Goal: Task Accomplishment & Management: Manage account settings

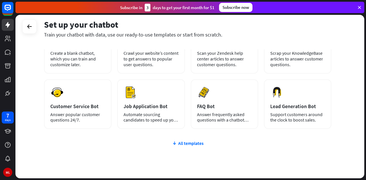
scroll to position [56, 0]
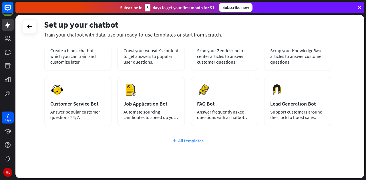
click at [184, 143] on div "All templates" at bounding box center [187, 141] width 287 height 6
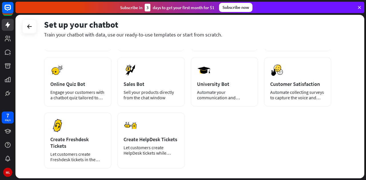
scroll to position [129, 0]
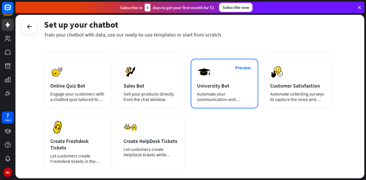
click at [215, 82] on div "Preview University Bot Automate your communication and admission process." at bounding box center [223, 84] width 67 height 50
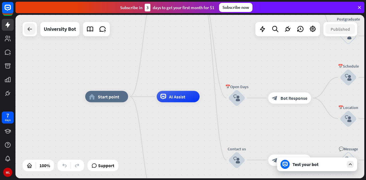
click at [30, 29] on icon at bounding box center [29, 29] width 7 height 7
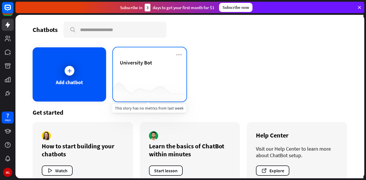
scroll to position [13, 0]
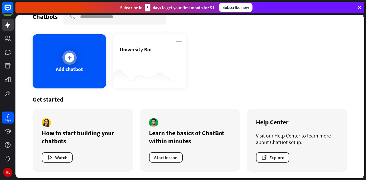
click at [82, 69] on div "Add chatbot" at bounding box center [69, 61] width 73 height 54
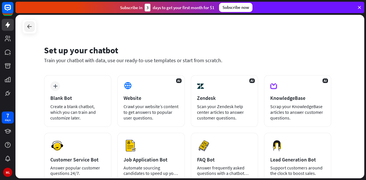
click at [32, 28] on icon at bounding box center [29, 26] width 7 height 7
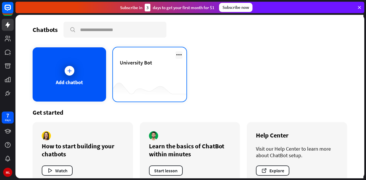
click at [176, 53] on icon at bounding box center [178, 54] width 7 height 7
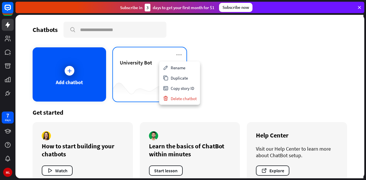
click at [146, 80] on div at bounding box center [149, 90] width 73 height 22
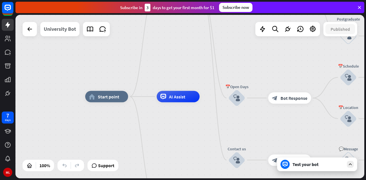
click at [59, 29] on div "University Bot" at bounding box center [60, 29] width 32 height 14
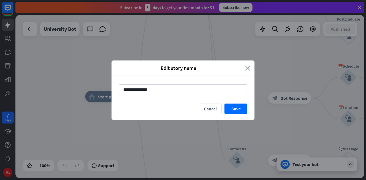
click at [246, 68] on icon "close" at bounding box center [247, 68] width 5 height 7
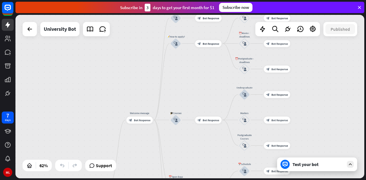
drag, startPoint x: 246, startPoint y: 68, endPoint x: 182, endPoint y: 165, distance: 117.0
click at [182, 165] on div "home_2 Start point Welcome message block_bot_response Bot Response ✨Main menu b…" at bounding box center [189, 97] width 348 height 164
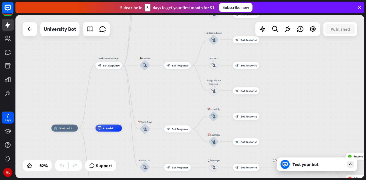
drag, startPoint x: 224, startPoint y: 83, endPoint x: 192, endPoint y: 25, distance: 66.2
click at [192, 25] on div "home_2 Start point Welcome message block_bot_response Bot Response ✨Main menu b…" at bounding box center [189, 97] width 348 height 164
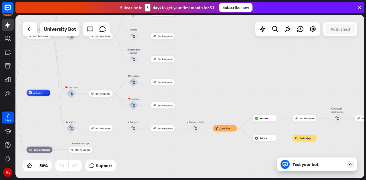
drag, startPoint x: 180, startPoint y: 87, endPoint x: 65, endPoint y: 56, distance: 118.7
click at [65, 56] on div "home_2 Start point Welcome message block_bot_response Bot Response ✨Main menu b…" at bounding box center [189, 97] width 348 height 164
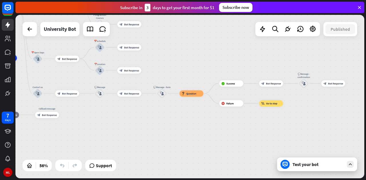
drag, startPoint x: 236, startPoint y: 72, endPoint x: 294, endPoint y: 40, distance: 66.6
click at [294, 40] on div "home_2 Start point Welcome message block_bot_response Bot Response ✨Main menu b…" at bounding box center [189, 97] width 348 height 164
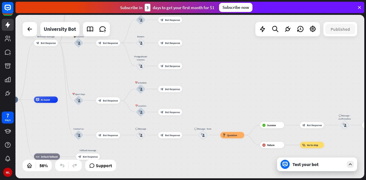
drag, startPoint x: 166, startPoint y: 146, endPoint x: 153, endPoint y: 194, distance: 49.2
click at [153, 180] on html "7 days ML close Product Help First steps Get started with ChatBot Help Center F…" at bounding box center [183, 90] width 366 height 180
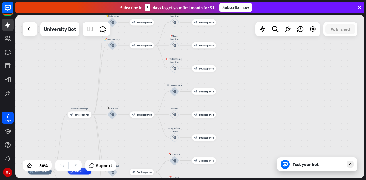
drag, startPoint x: 235, startPoint y: 53, endPoint x: 267, endPoint y: 125, distance: 78.4
click at [267, 125] on div "home_2 Start point Welcome message block_bot_response Bot Response ✨Main menu b…" at bounding box center [189, 97] width 348 height 164
click at [33, 29] on div at bounding box center [29, 28] width 11 height 11
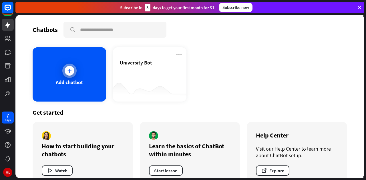
click at [71, 70] on icon at bounding box center [70, 71] width 6 height 6
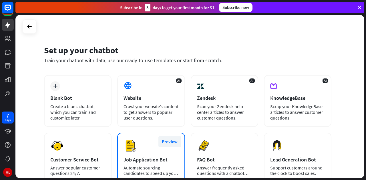
scroll to position [73, 0]
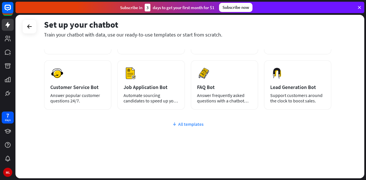
click at [189, 124] on div "All templates" at bounding box center [187, 124] width 287 height 6
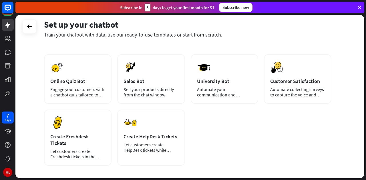
scroll to position [140, 0]
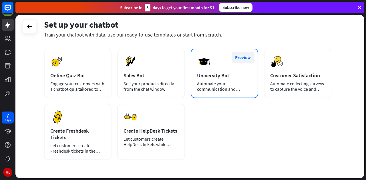
click at [246, 56] on button "Preview" at bounding box center [242, 57] width 23 height 11
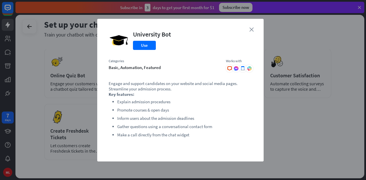
click at [252, 29] on icon "close" at bounding box center [251, 29] width 4 height 4
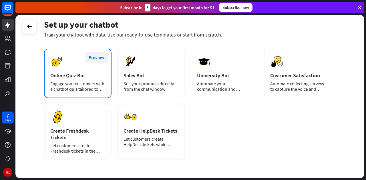
click at [97, 56] on button "Preview" at bounding box center [96, 57] width 23 height 11
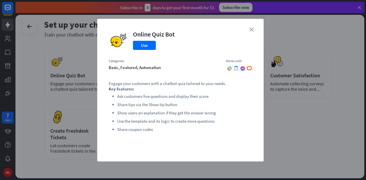
click at [249, 30] on icon "close" at bounding box center [251, 29] width 4 height 4
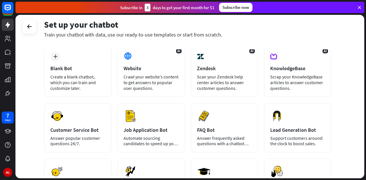
scroll to position [0, 0]
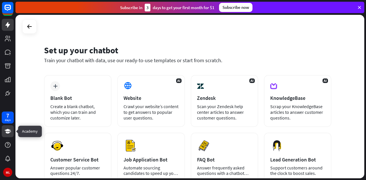
click at [6, 127] on link at bounding box center [8, 131] width 12 height 12
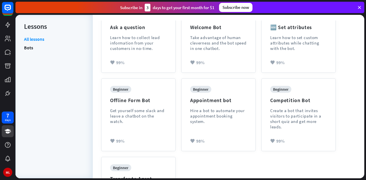
scroll to position [158, 0]
click at [298, 89] on div "beginner Competition Bot Create a bot that invites visitors to participate in a…" at bounding box center [298, 112] width 57 height 52
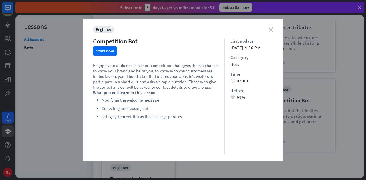
click at [272, 27] on icon "close" at bounding box center [270, 29] width 4 height 4
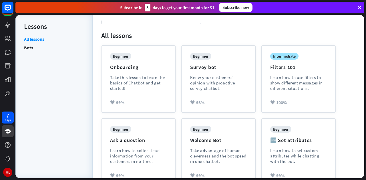
scroll to position [0, 0]
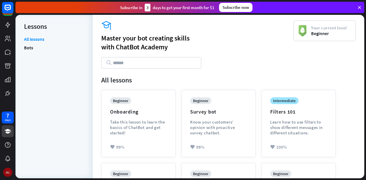
click at [7, 172] on div "ML" at bounding box center [7, 172] width 9 height 9
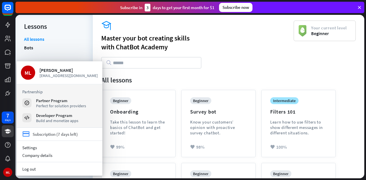
click at [55, 136] on div "Subscription (7 days left)" at bounding box center [55, 134] width 45 height 5
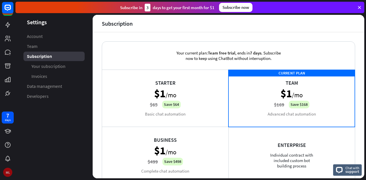
click at [6, 172] on div "ML" at bounding box center [7, 172] width 9 height 9
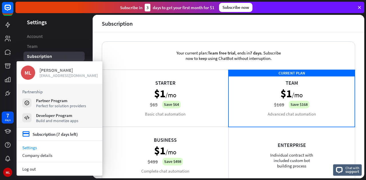
click at [47, 77] on span "[EMAIL_ADDRESS][DOMAIN_NAME]" at bounding box center [68, 75] width 59 height 5
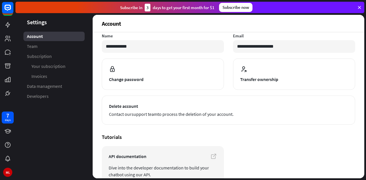
scroll to position [41, 0]
click at [262, 149] on article "API documentation Dive into the developer documentation to build your chatbot u…" at bounding box center [228, 165] width 253 height 39
click at [9, 172] on div "ML" at bounding box center [7, 172] width 9 height 9
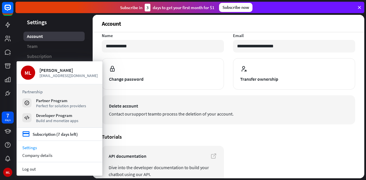
click at [169, 108] on span "Delete account" at bounding box center [228, 106] width 239 height 7
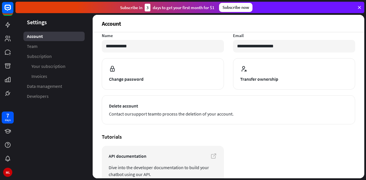
click at [287, 141] on section "Tutorials API documentation Dive into the developer documentation to build your…" at bounding box center [228, 159] width 253 height 51
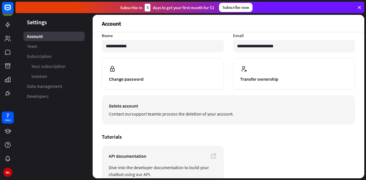
click at [212, 103] on span "Delete account" at bounding box center [228, 106] width 239 height 7
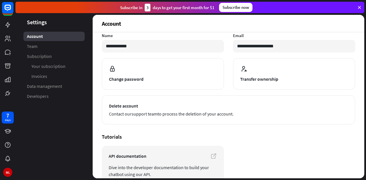
click at [277, 137] on h4 "Tutorials" at bounding box center [228, 137] width 253 height 7
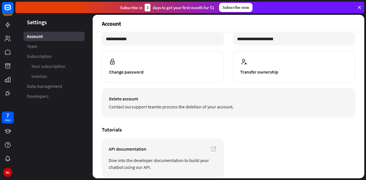
scroll to position [48, 0]
click at [194, 97] on span "Delete account" at bounding box center [228, 98] width 239 height 7
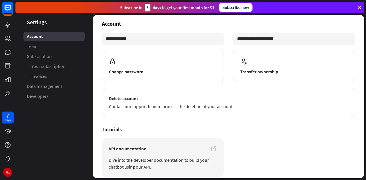
click at [237, 128] on h4 "Tutorials" at bounding box center [228, 129] width 253 height 7
click at [245, 125] on div "**********" at bounding box center [228, 85] width 253 height 184
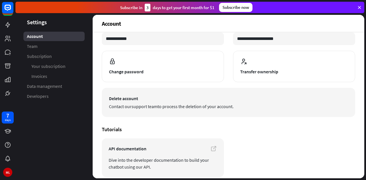
click at [232, 109] on span "Contact our support team to process the deletion of your account." at bounding box center [228, 106] width 239 height 7
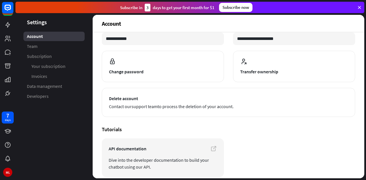
drag, startPoint x: 295, startPoint y: 101, endPoint x: 296, endPoint y: 146, distance: 44.6
click at [296, 146] on div "**********" at bounding box center [228, 85] width 253 height 184
click at [296, 146] on article "API documentation Dive into the developer documentation to build your chatbot u…" at bounding box center [228, 157] width 253 height 39
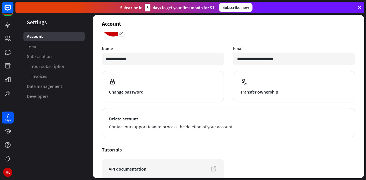
scroll to position [27, 0]
click at [7, 170] on div "ML" at bounding box center [7, 172] width 9 height 9
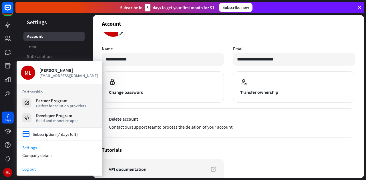
click at [25, 167] on link "Log out" at bounding box center [60, 169] width 86 height 8
